Goal: Navigation & Orientation: Find specific page/section

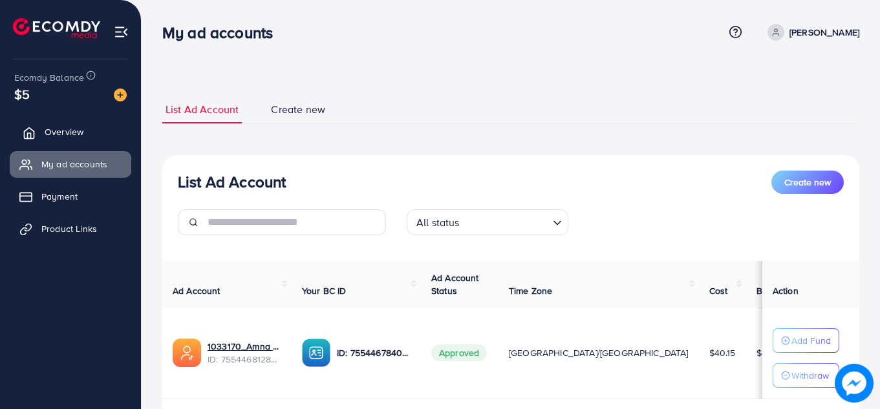
click at [78, 141] on link "Overview" at bounding box center [71, 132] width 122 height 26
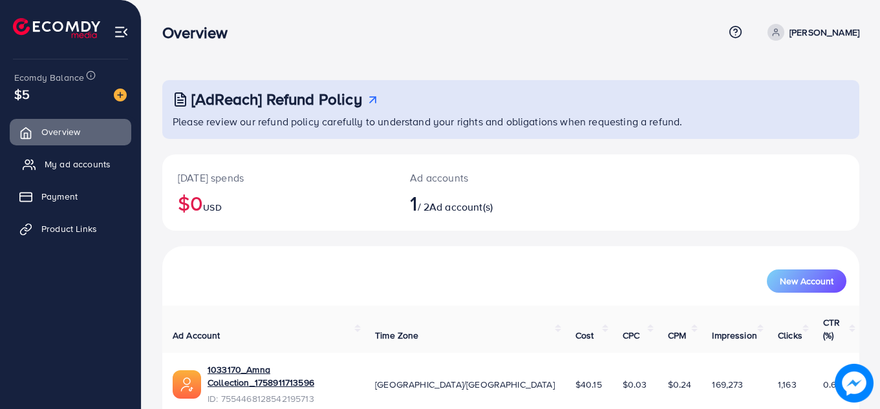
click at [74, 160] on span "My ad accounts" at bounding box center [78, 164] width 66 height 13
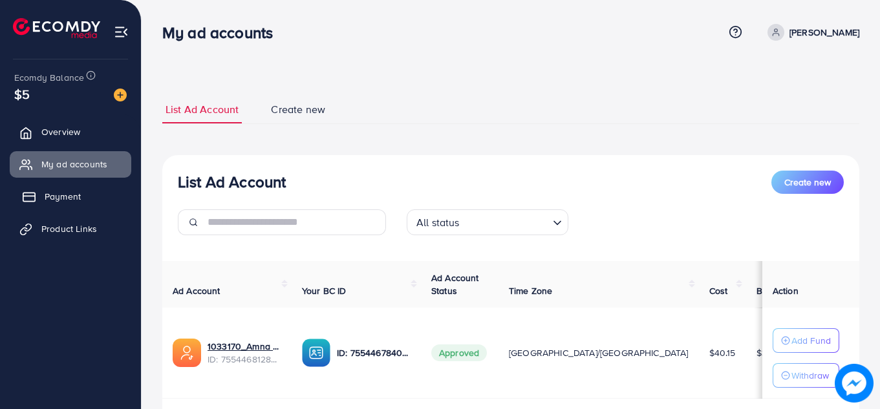
click at [38, 189] on link "Payment" at bounding box center [71, 197] width 122 height 26
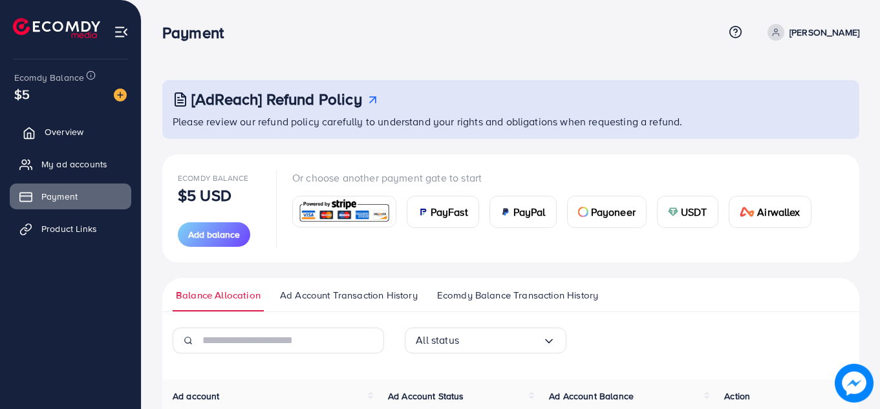
click at [69, 140] on link "Overview" at bounding box center [71, 132] width 122 height 26
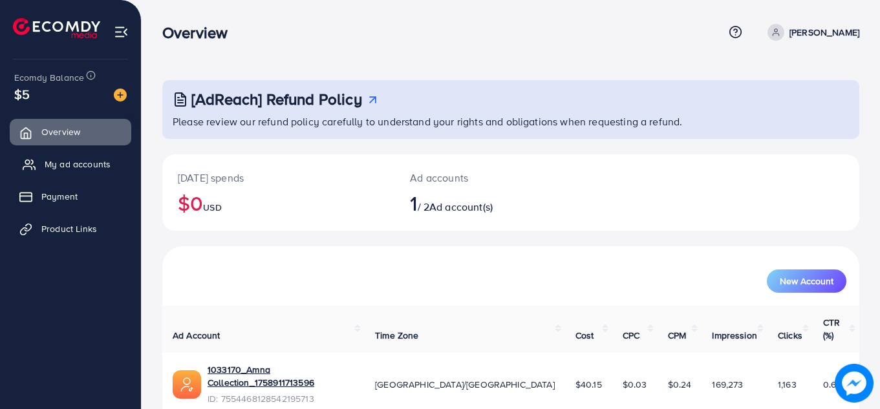
click at [74, 159] on span "My ad accounts" at bounding box center [78, 164] width 66 height 13
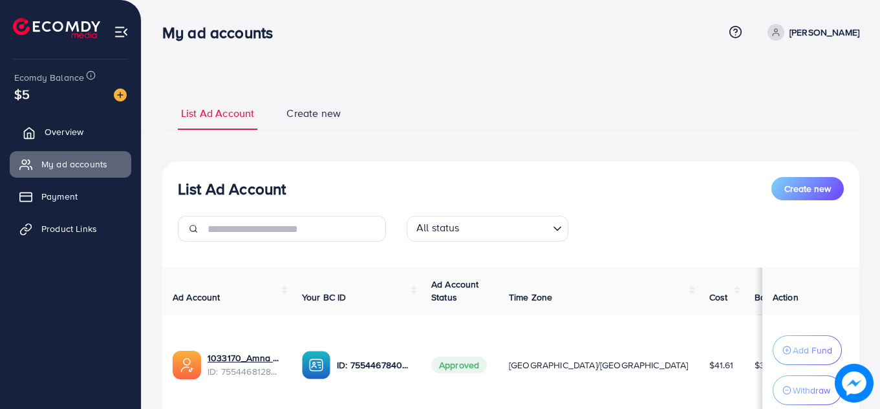
click at [78, 141] on link "Overview" at bounding box center [71, 132] width 122 height 26
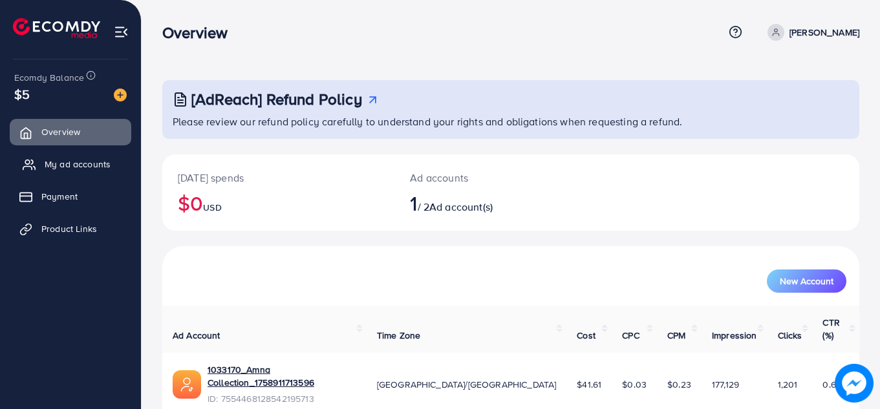
click at [78, 165] on span "My ad accounts" at bounding box center [78, 164] width 66 height 13
